Goal: Navigation & Orientation: Go to known website

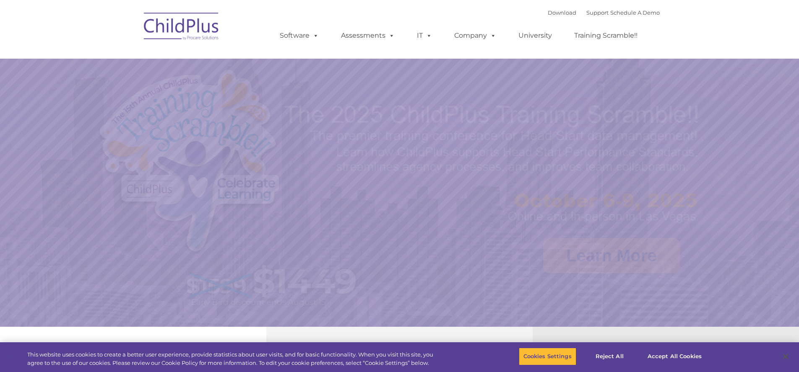
select select "MEDIUM"
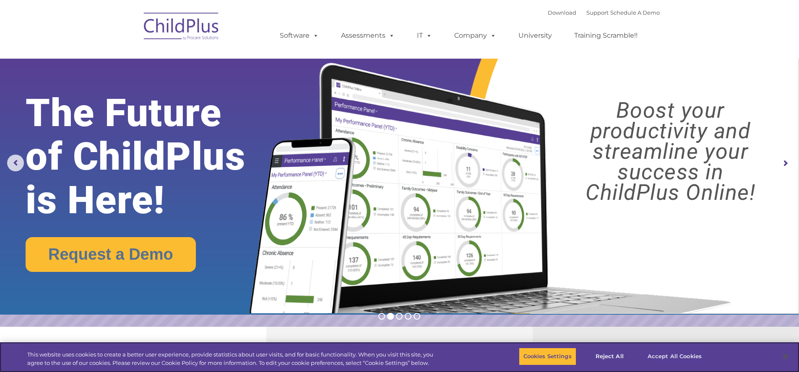
click at [679, 357] on button "Accept All Cookies" at bounding box center [674, 357] width 63 height 18
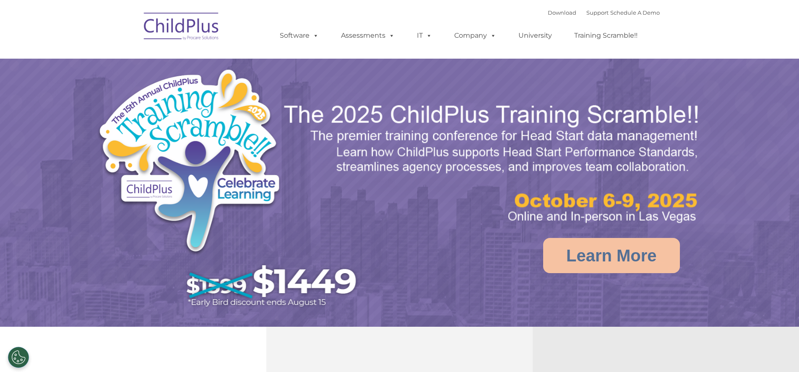
select select "MEDIUM"
